Goal: Information Seeking & Learning: Learn about a topic

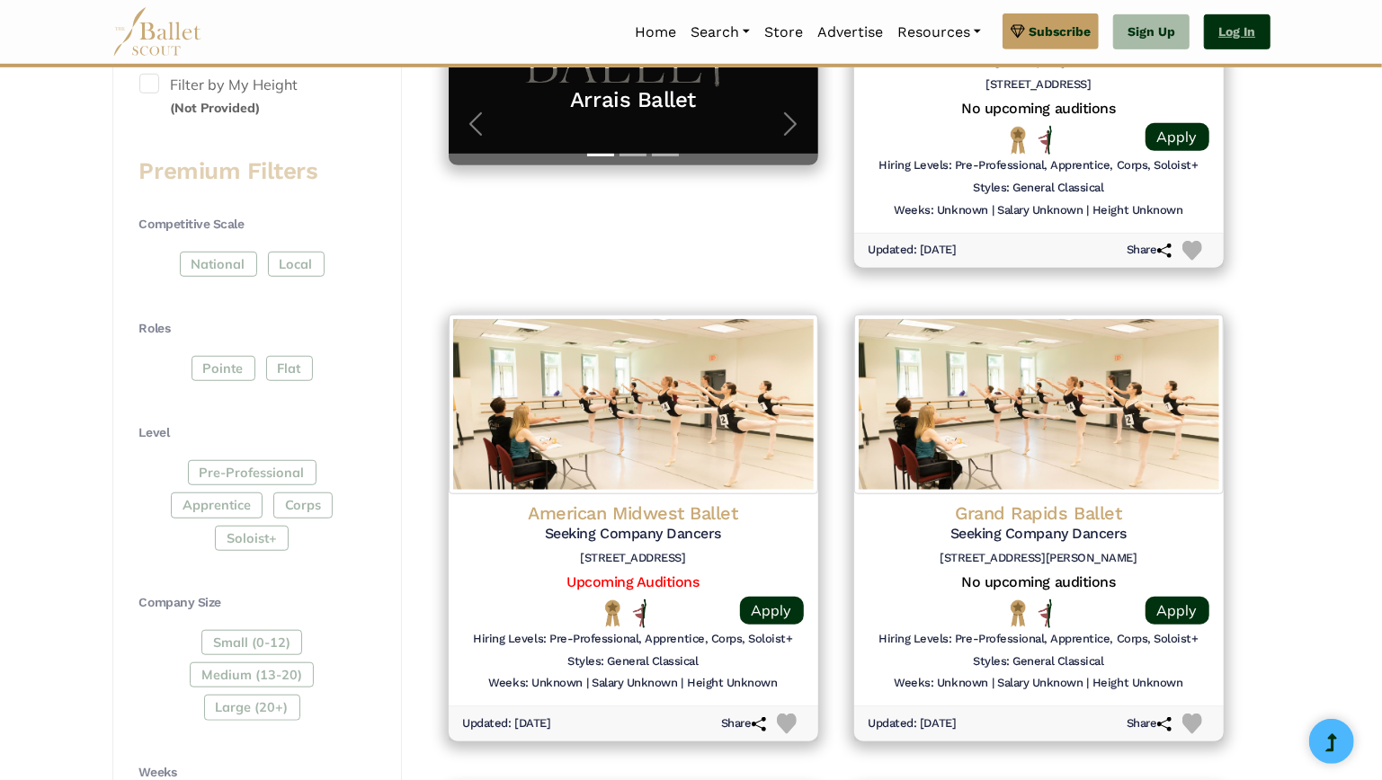
scroll to position [611, 0]
click at [1234, 43] on link "Log In" at bounding box center [1237, 32] width 66 height 36
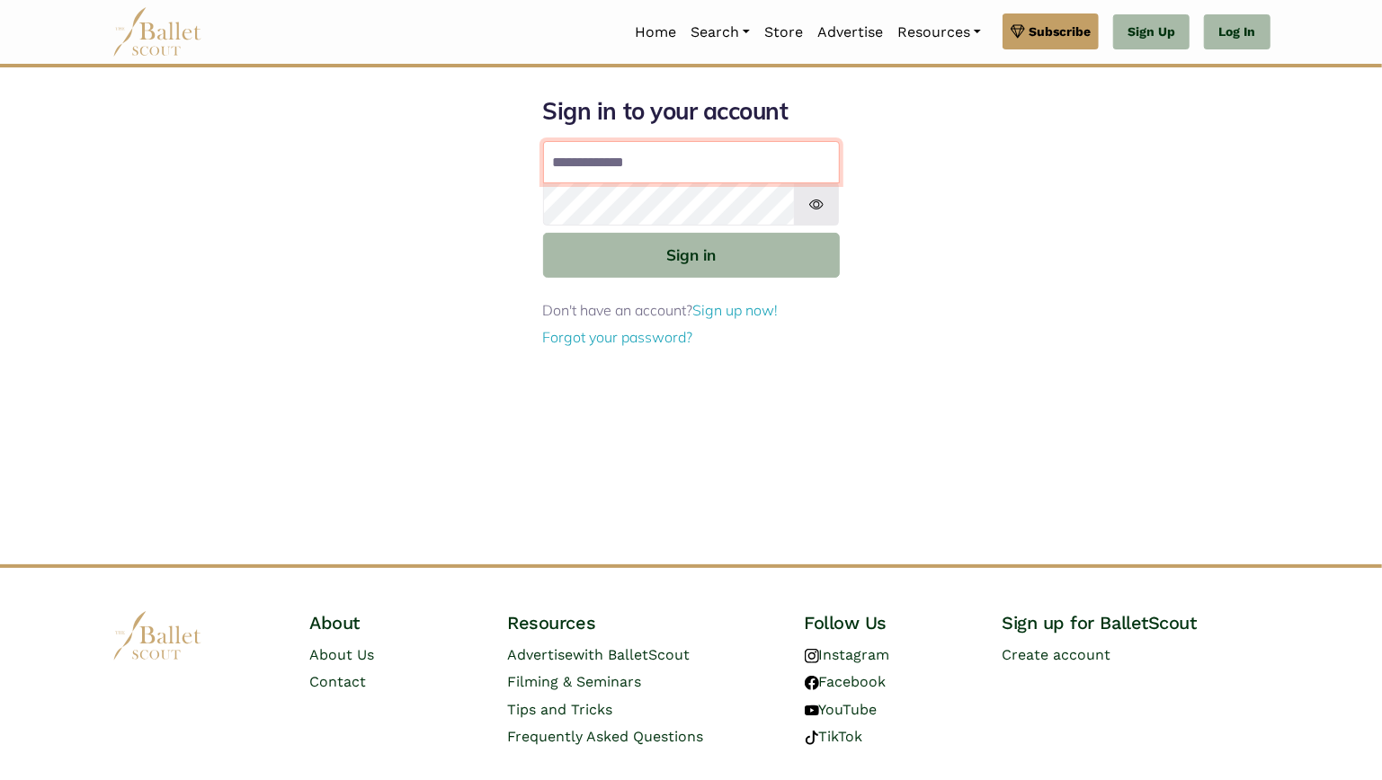
type input "**********"
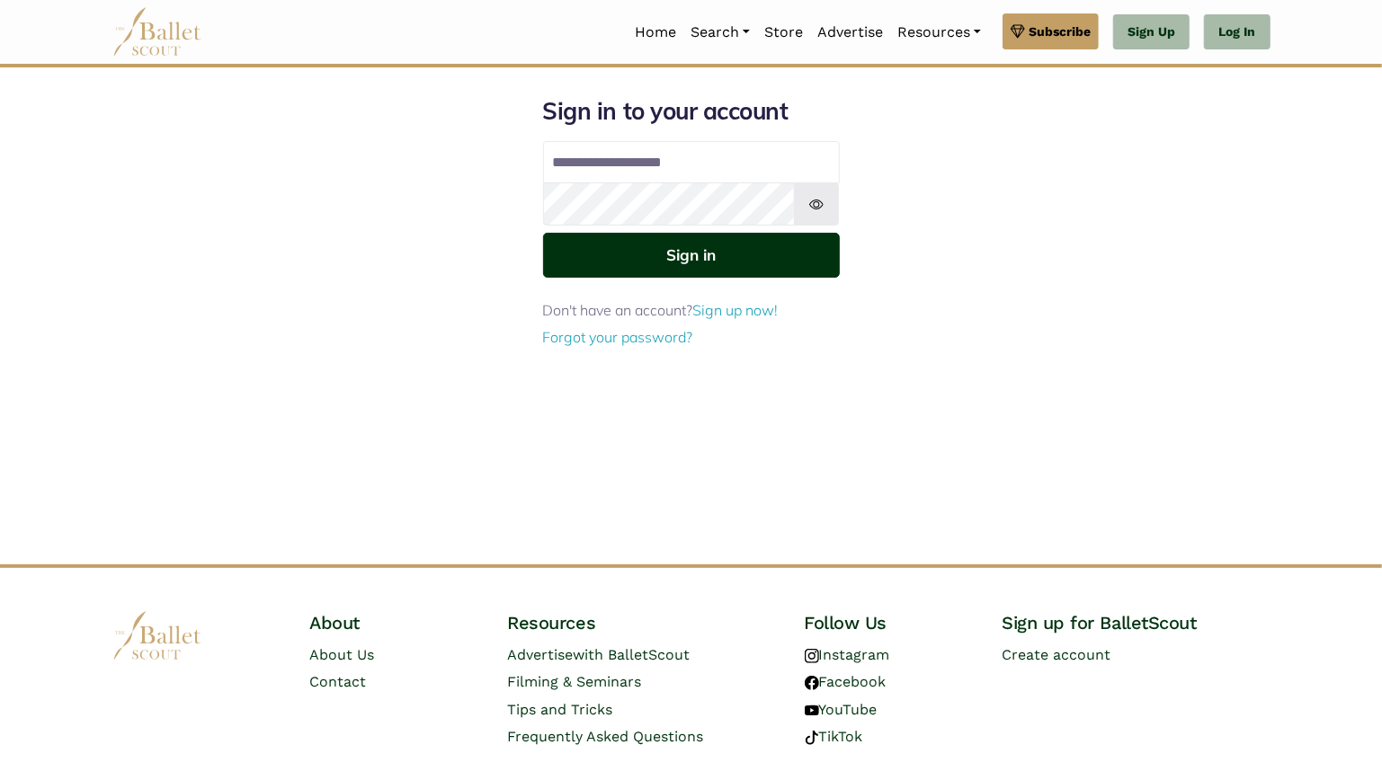
click at [616, 266] on button "Sign in" at bounding box center [691, 255] width 297 height 44
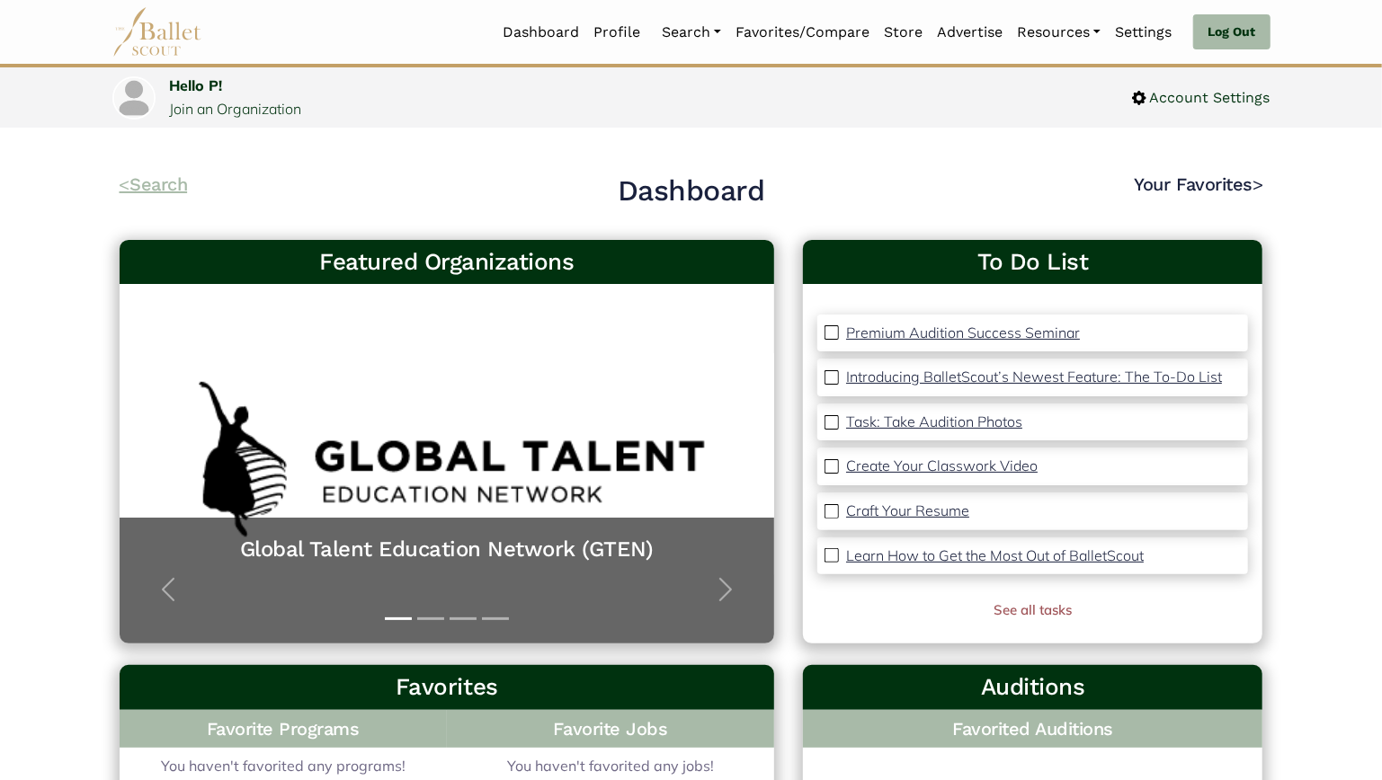
click at [181, 187] on link "< Search" at bounding box center [154, 184] width 68 height 22
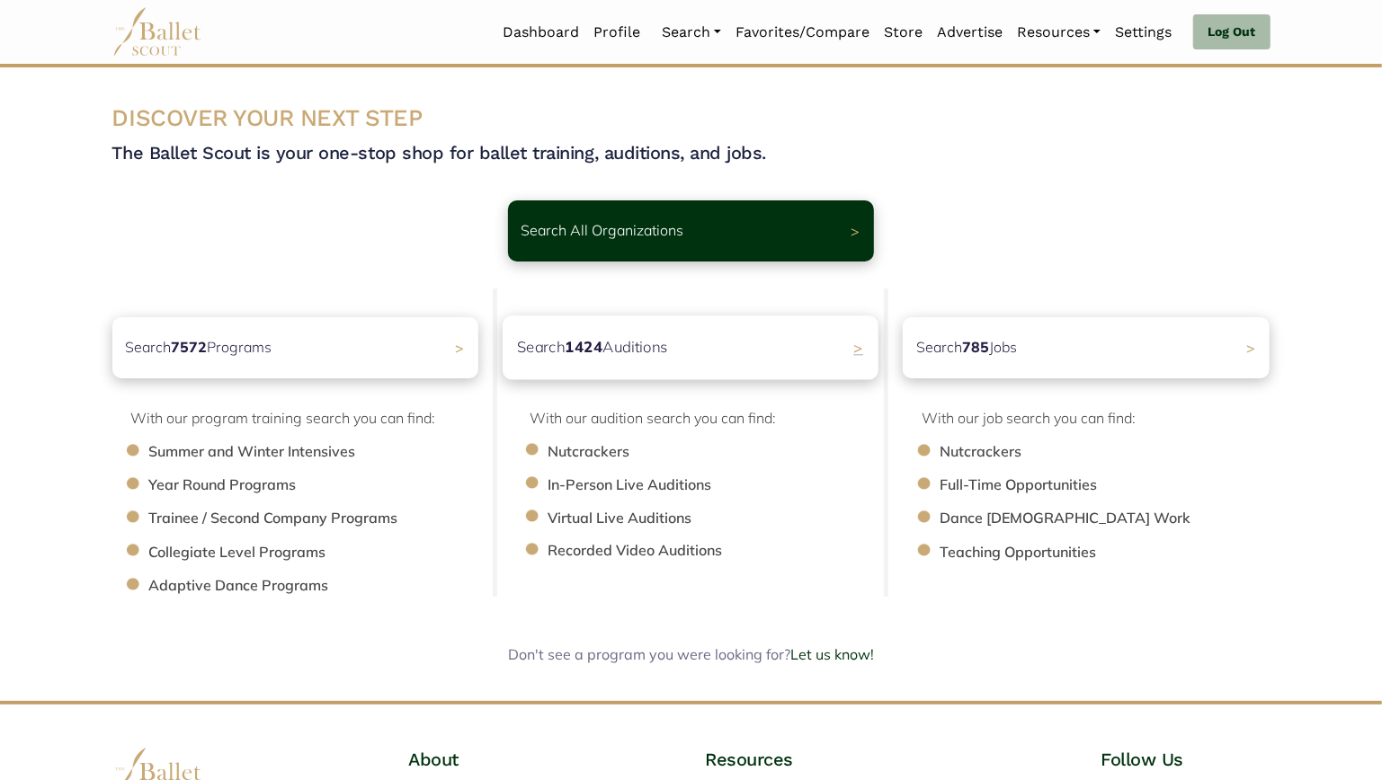
click at [724, 353] on div "Search 1424 Auditions >" at bounding box center [691, 348] width 376 height 64
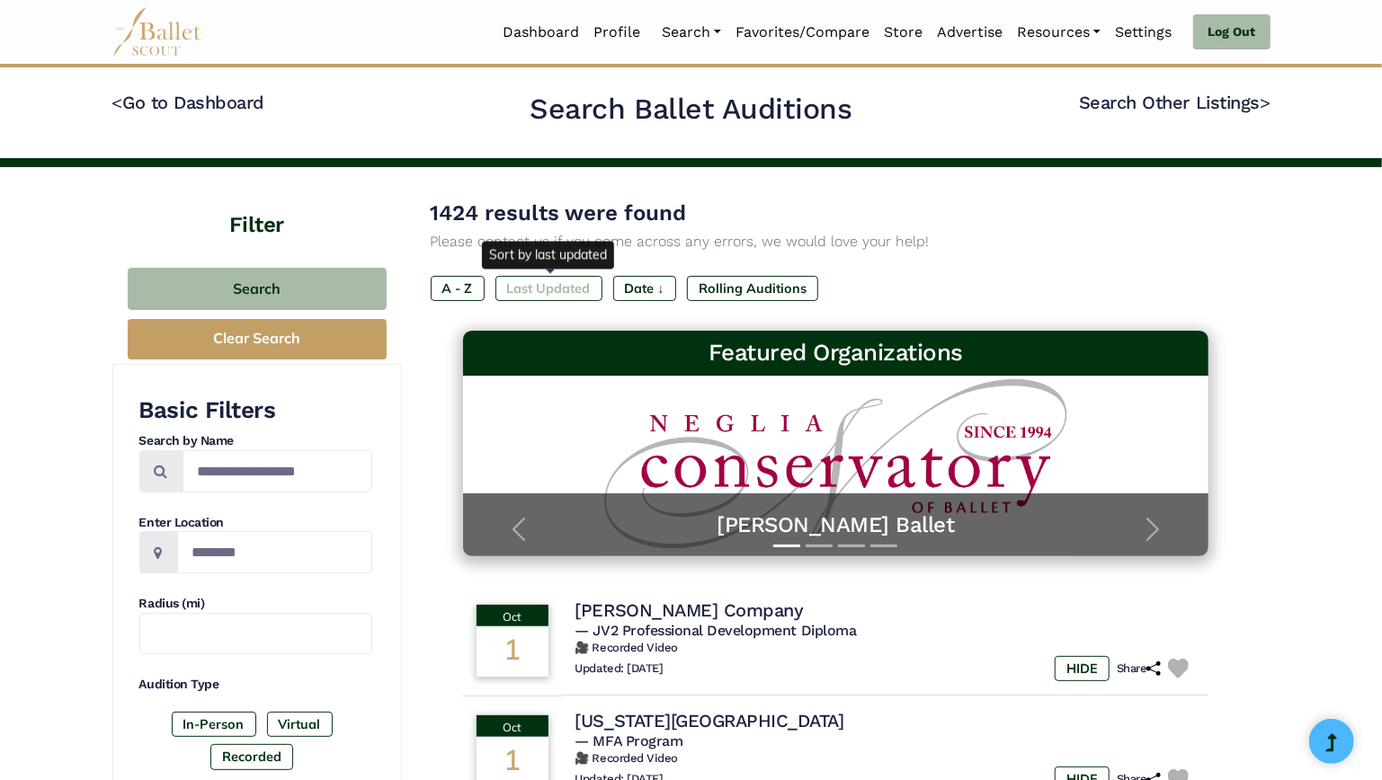
click at [545, 277] on label "Last Updated" at bounding box center [548, 288] width 107 height 25
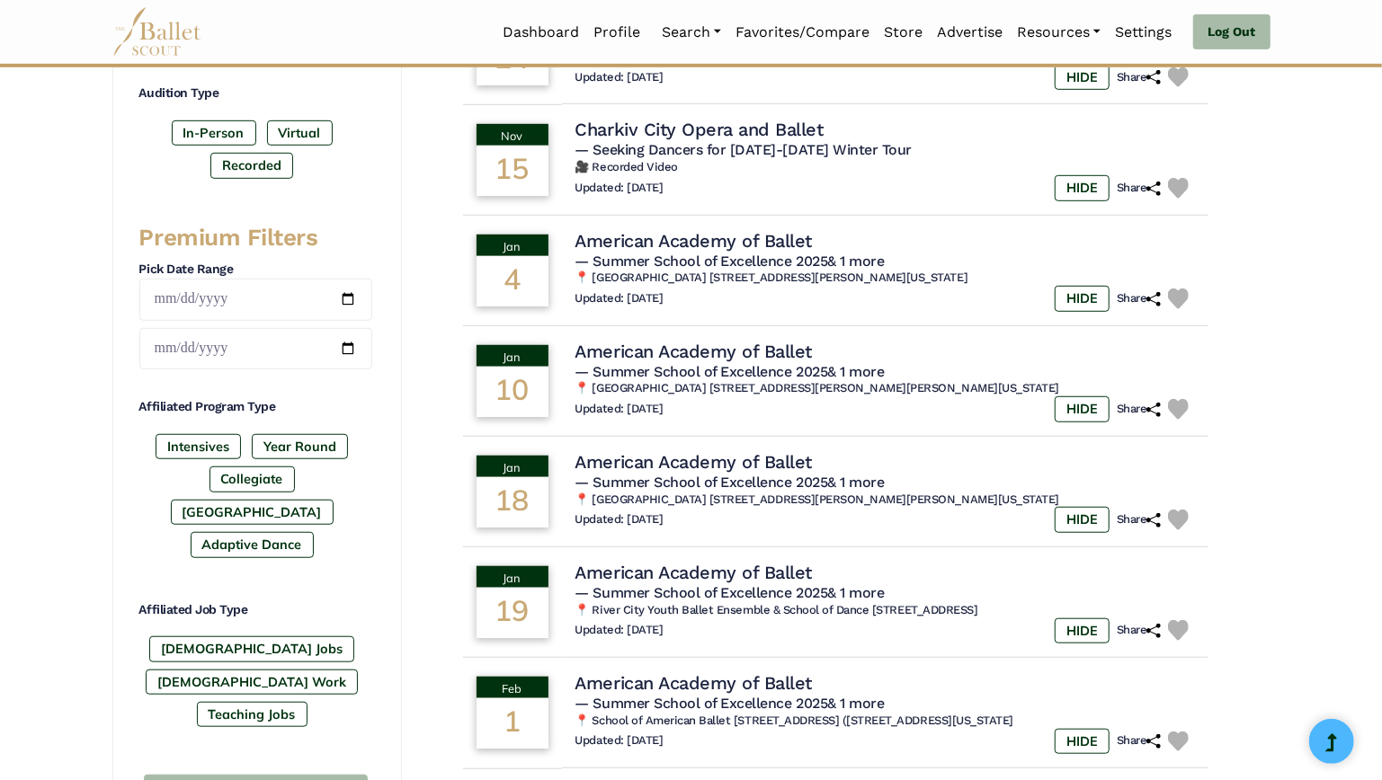
scroll to position [597, 0]
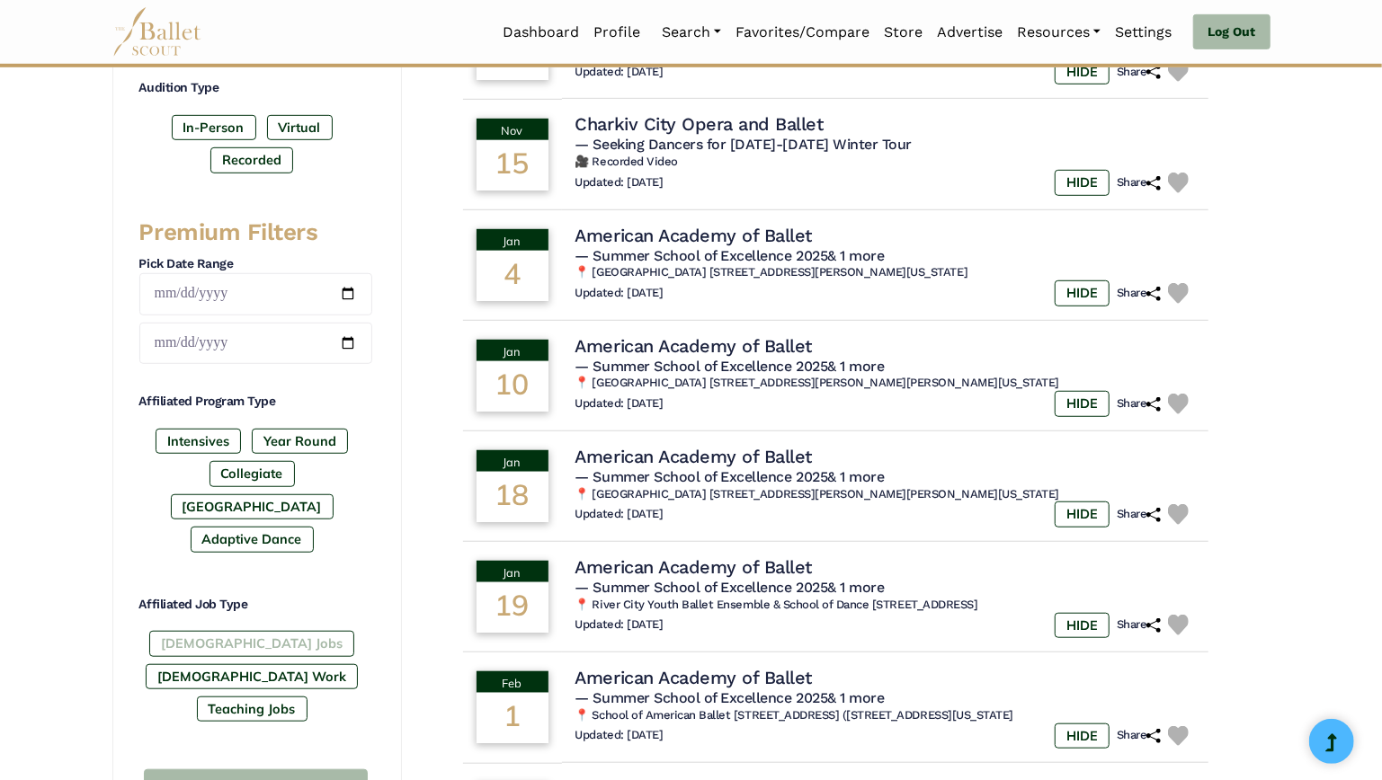
click at [228, 656] on label "[DEMOGRAPHIC_DATA] Jobs" at bounding box center [251, 643] width 205 height 25
click at [327, 680] on label "[DEMOGRAPHIC_DATA] Work" at bounding box center [252, 676] width 212 height 25
click at [288, 699] on label "Teaching Jobs" at bounding box center [252, 709] width 111 height 25
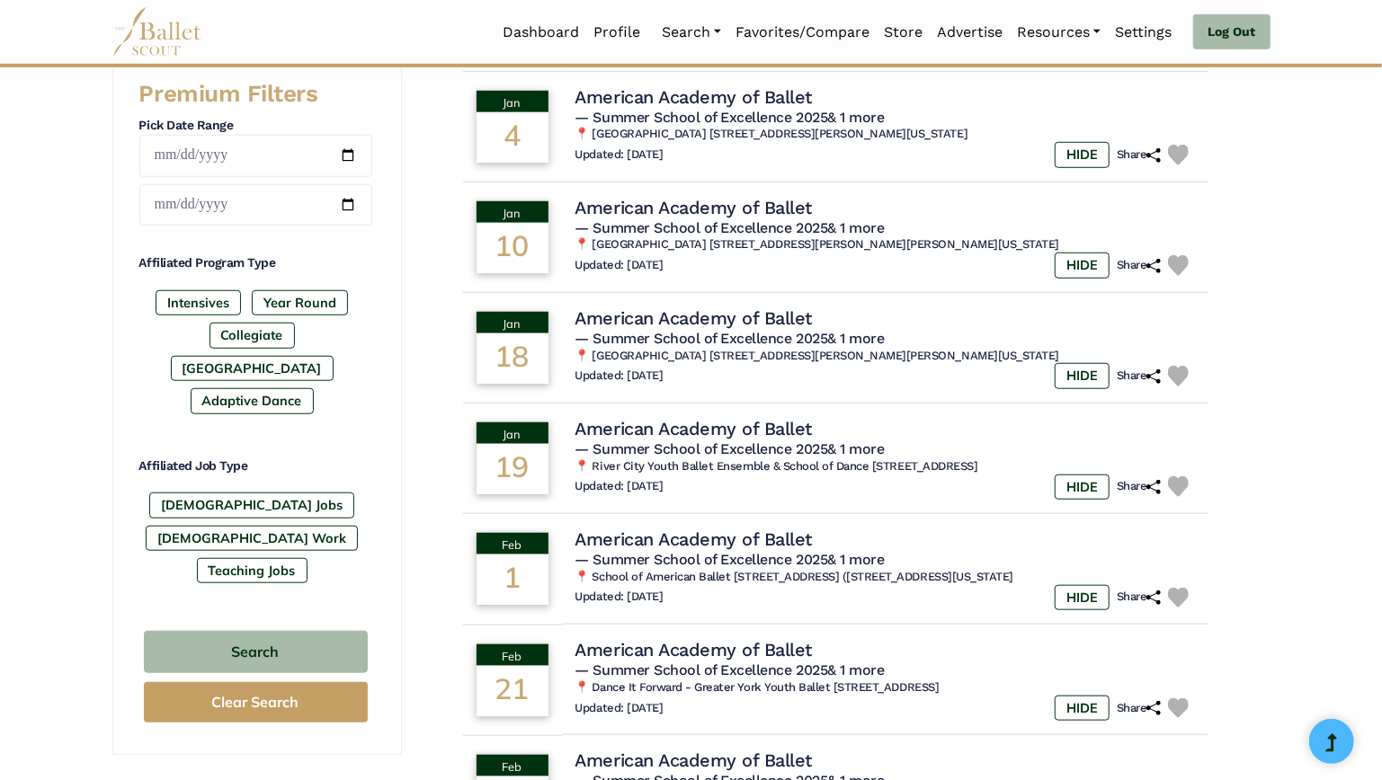
scroll to position [757, 0]
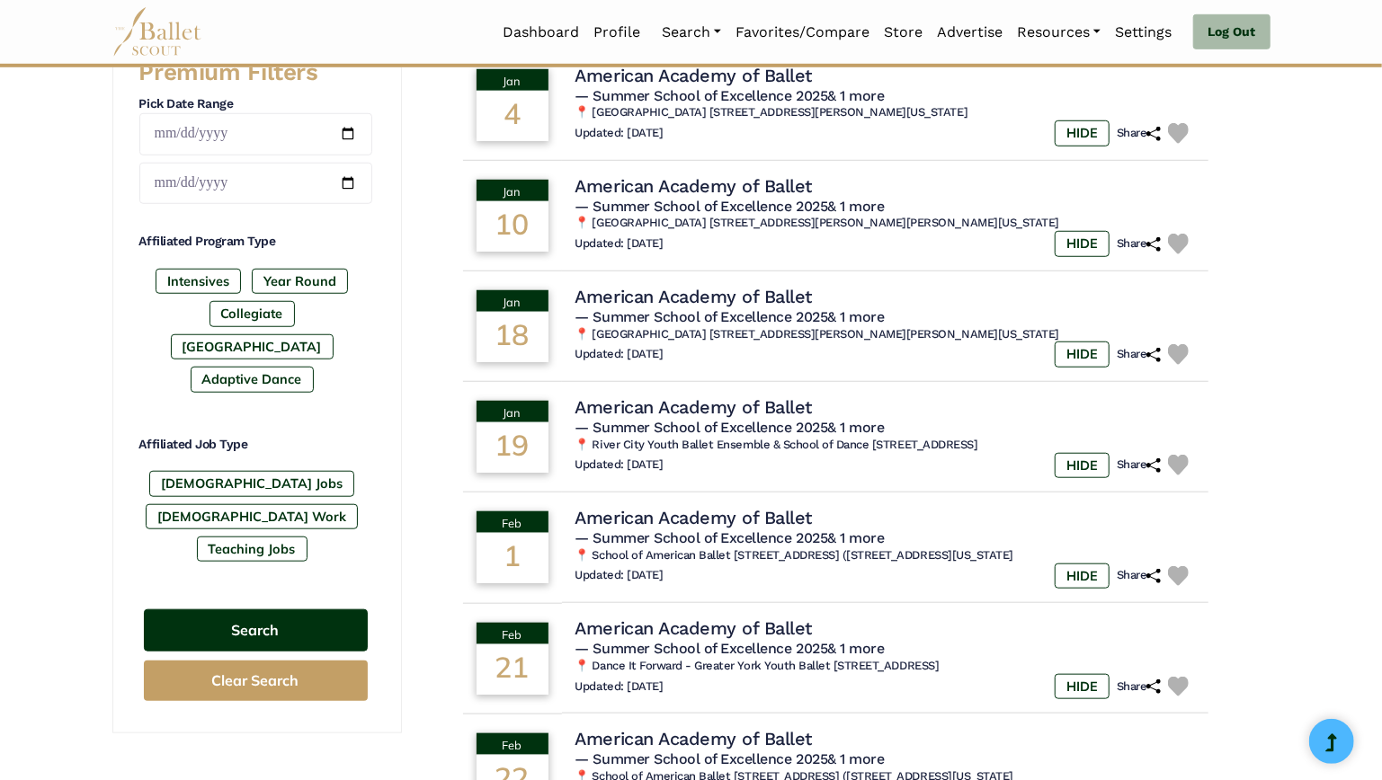
click at [297, 621] on button "Search" at bounding box center [256, 630] width 224 height 42
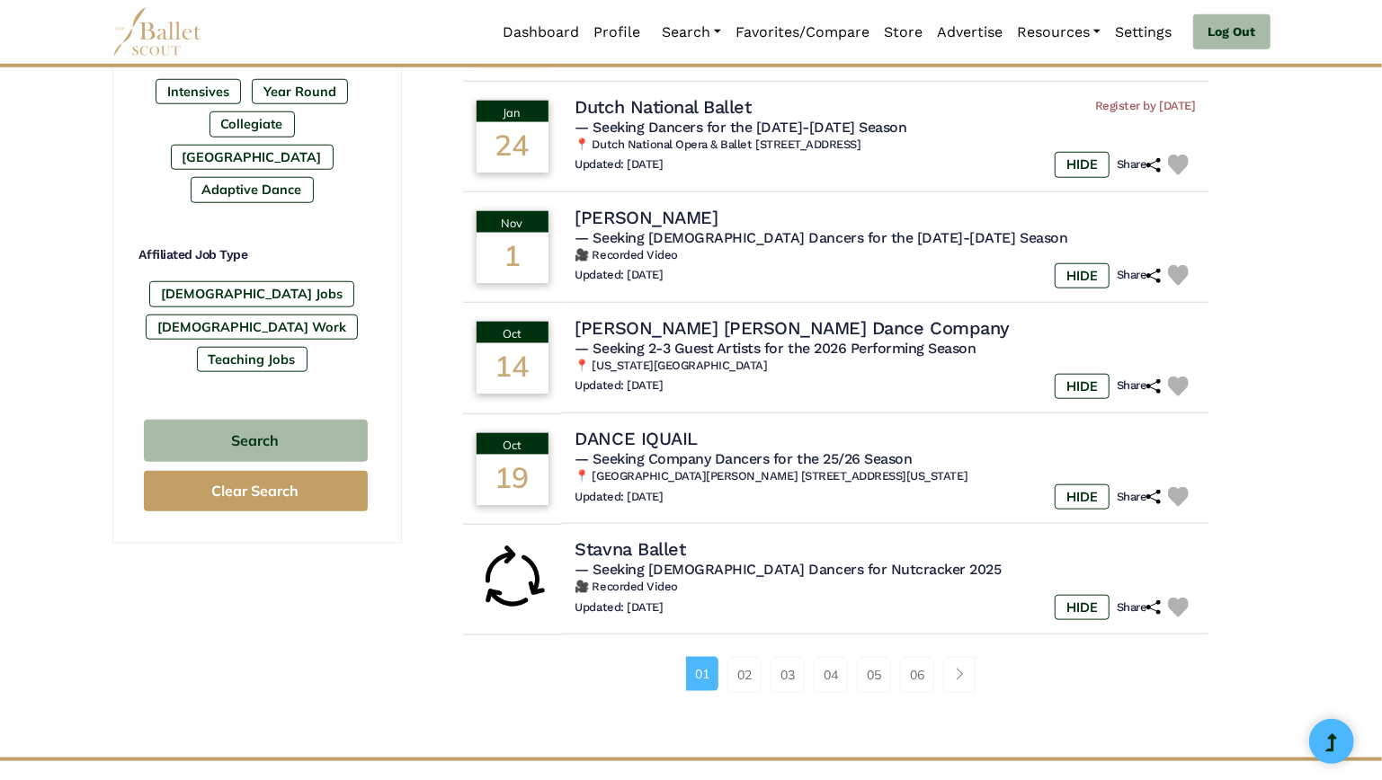
scroll to position [987, 0]
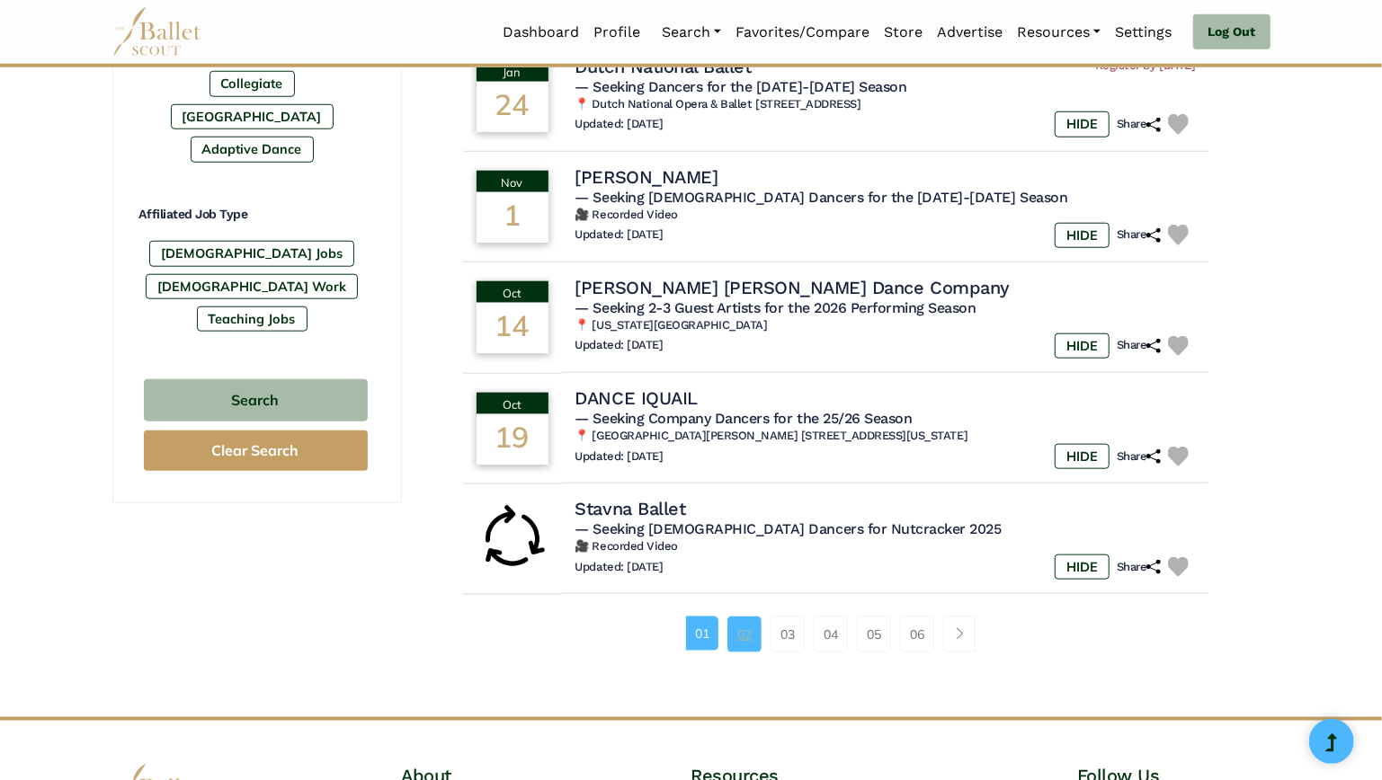
click at [741, 637] on link "02" at bounding box center [744, 635] width 34 height 36
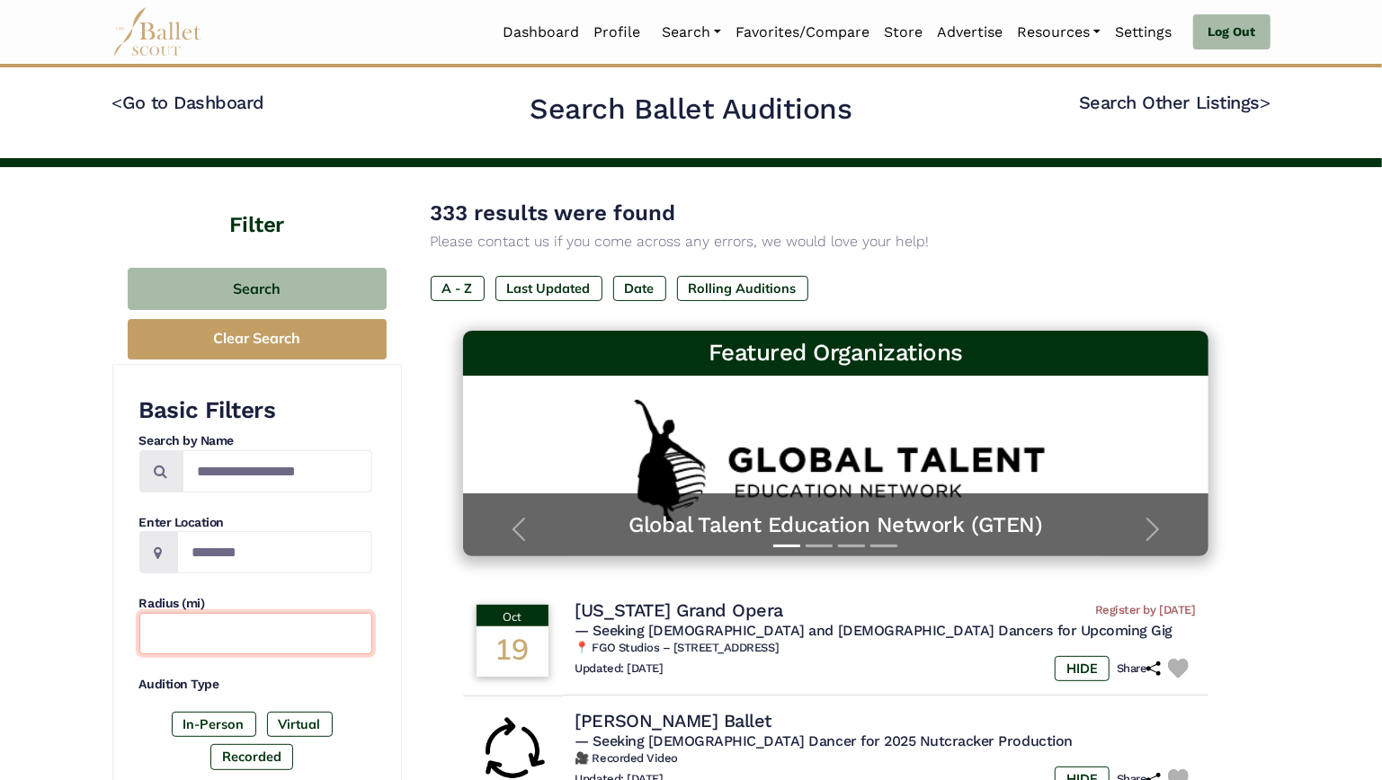
click at [279, 627] on input "text" at bounding box center [255, 634] width 233 height 42
click at [281, 550] on input "Location" at bounding box center [274, 552] width 195 height 42
type input "********"
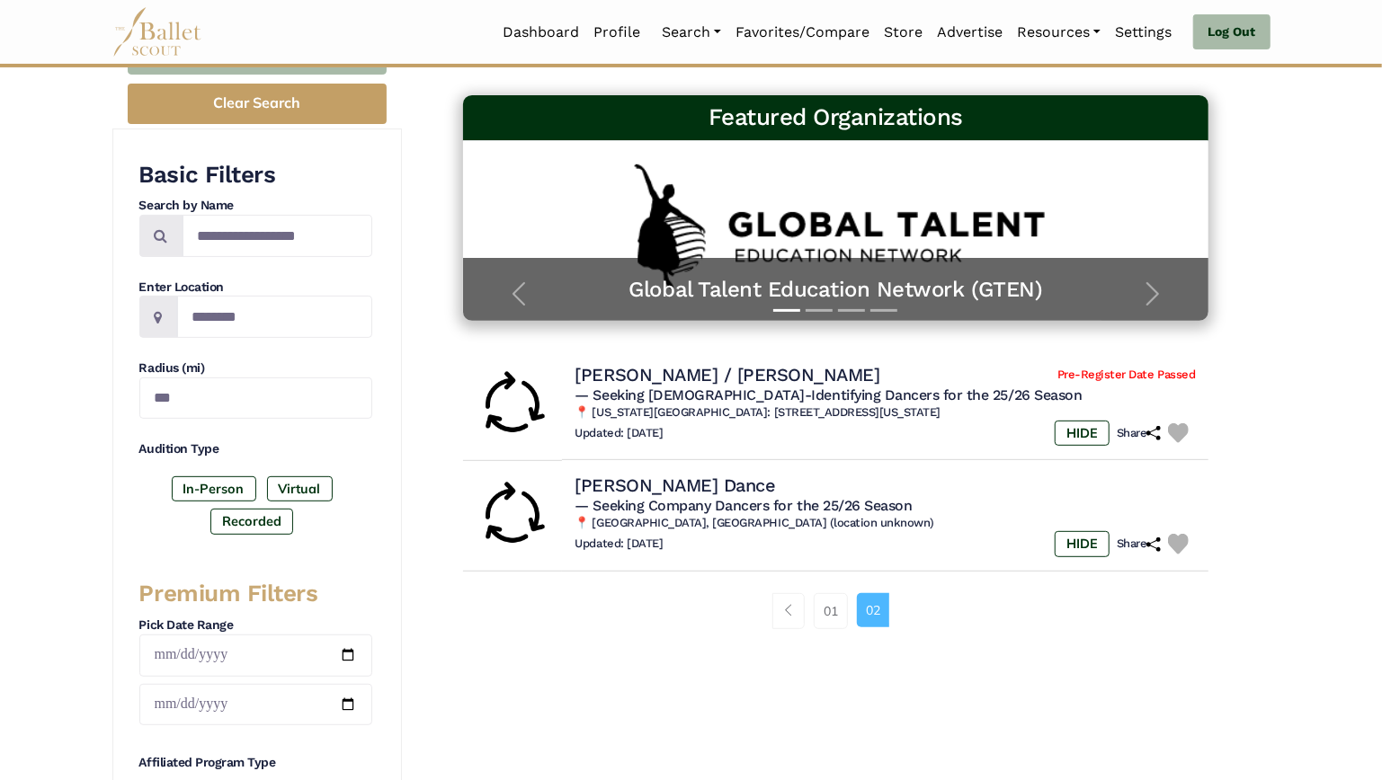
scroll to position [268, 0]
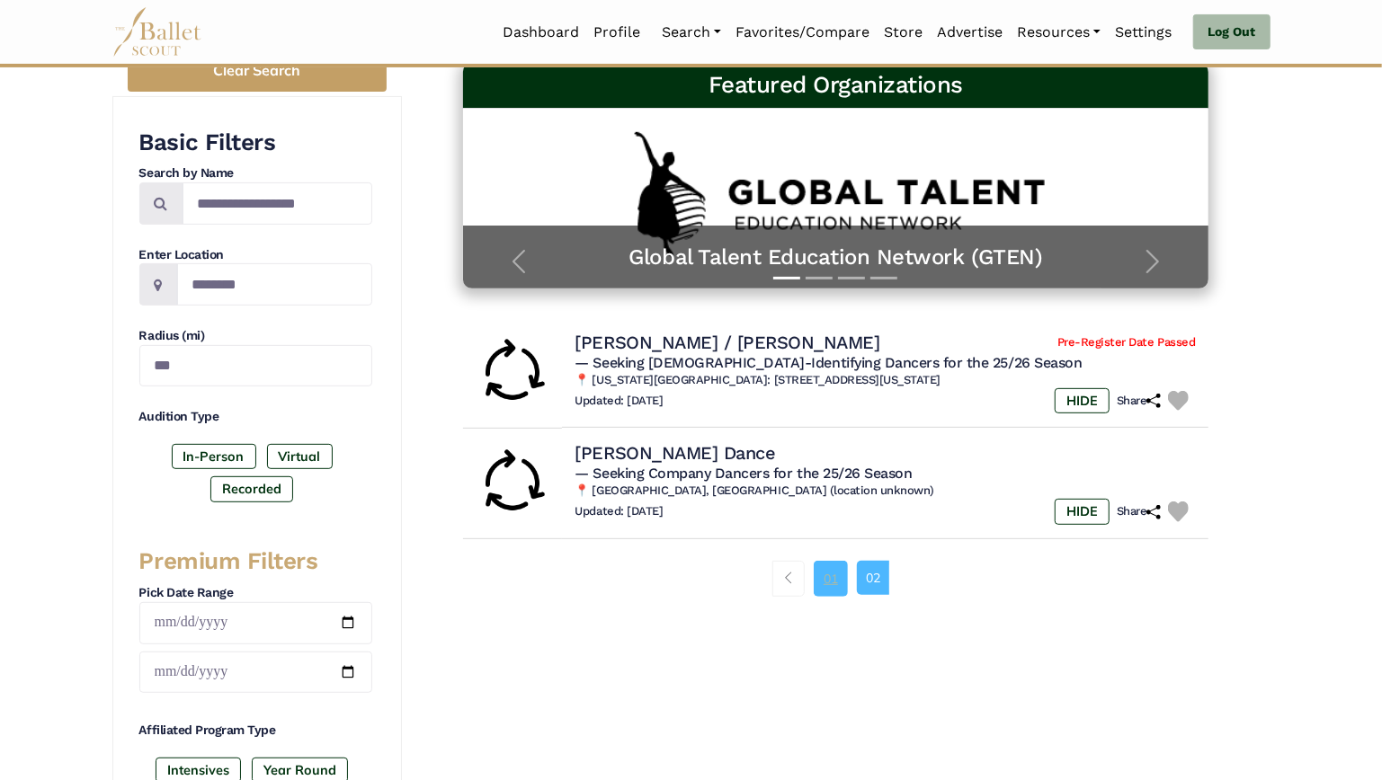
click at [831, 582] on link "01" at bounding box center [831, 579] width 34 height 36
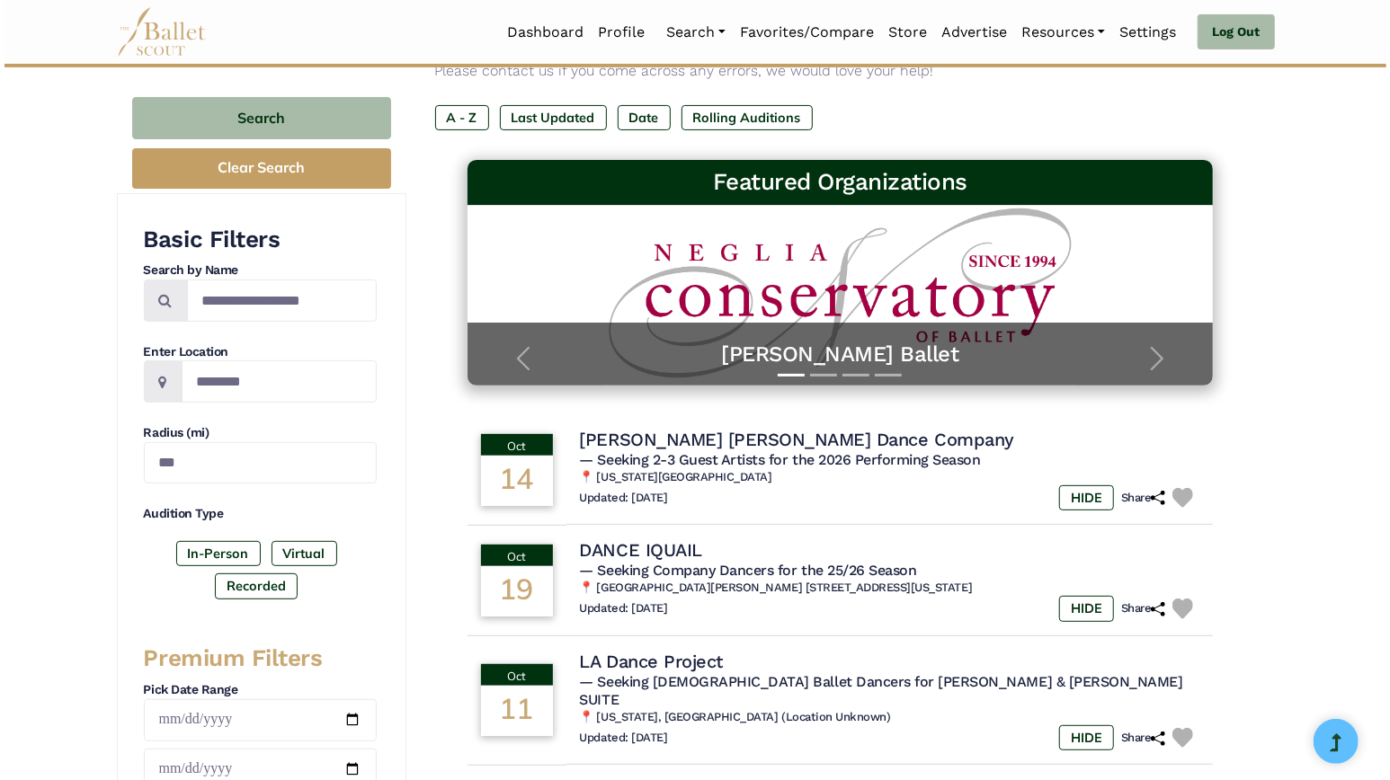
scroll to position [185, 0]
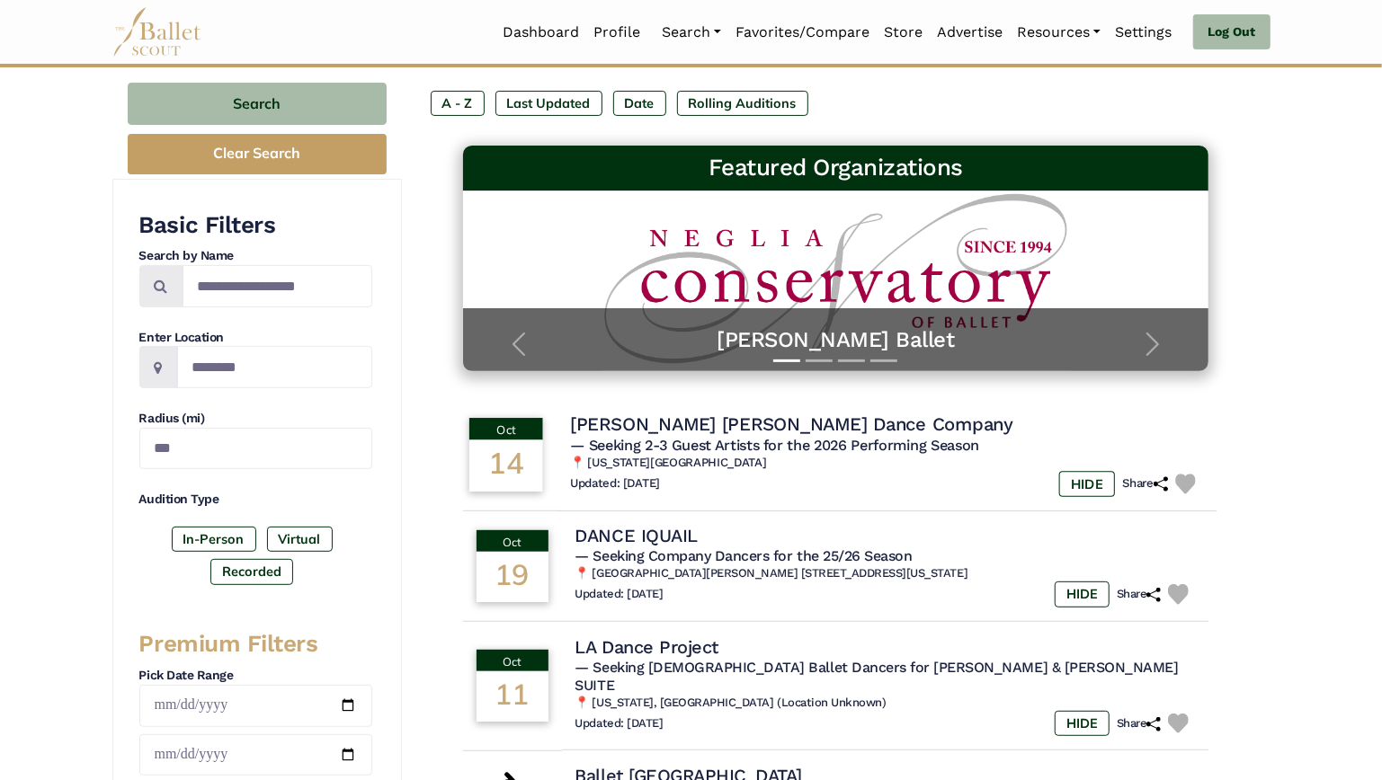
click at [739, 425] on h4 "[PERSON_NAME] [PERSON_NAME] Dance Company" at bounding box center [791, 425] width 443 height 24
